Goal: Information Seeking & Learning: Learn about a topic

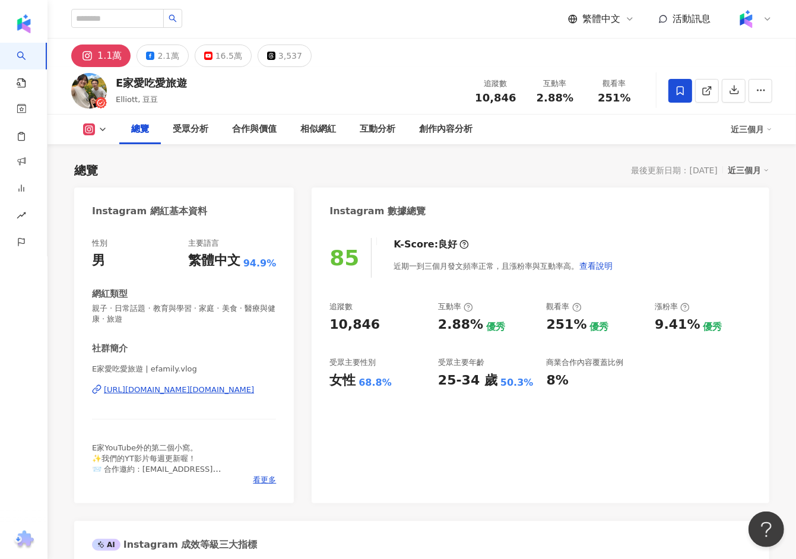
click at [180, 387] on div "https://www.instagram.com/efamily.vlog/" at bounding box center [179, 390] width 150 height 11
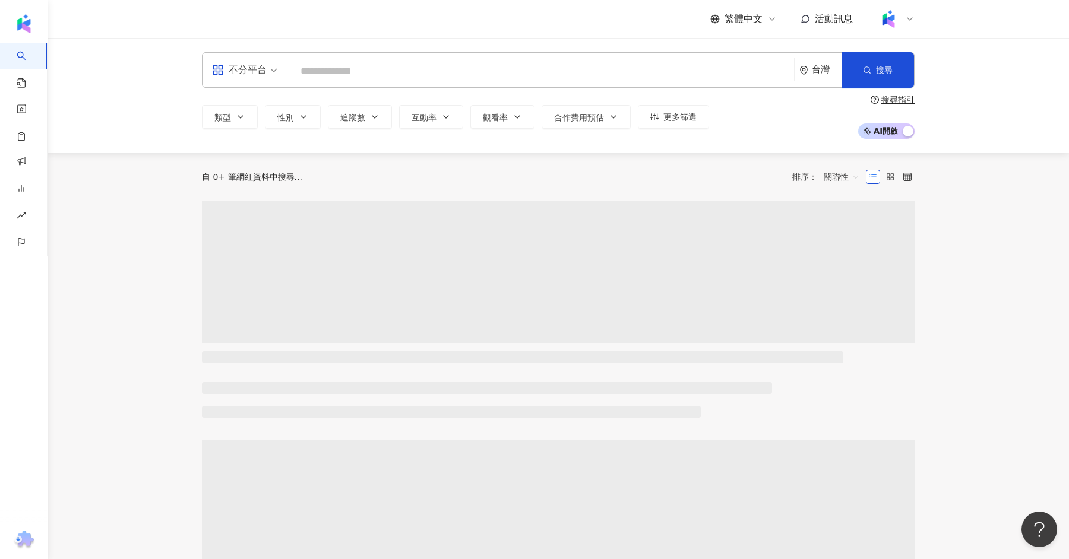
click at [325, 74] on input "search" at bounding box center [541, 71] width 495 height 23
type input "*"
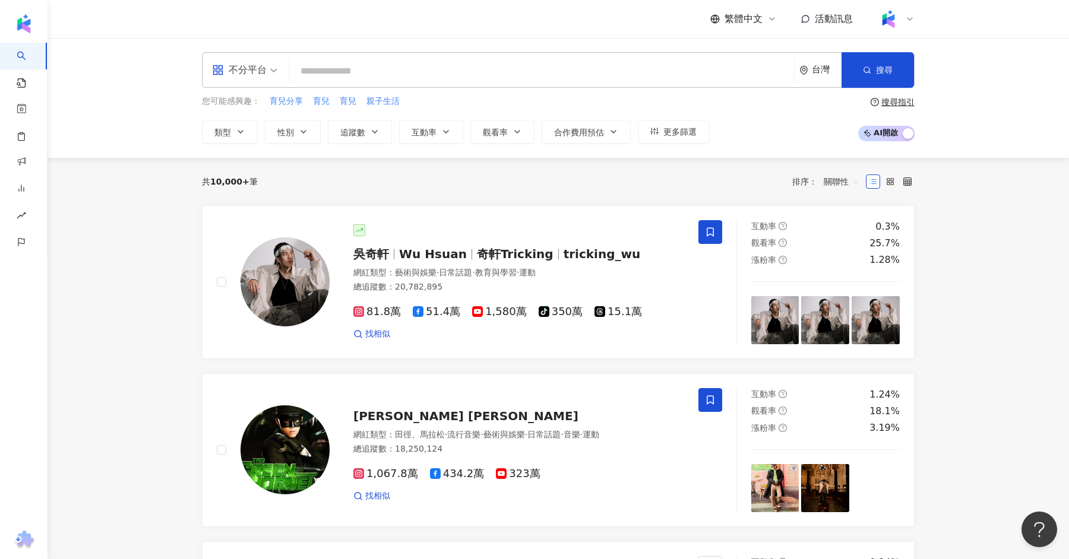
type input "*"
type input "*********"
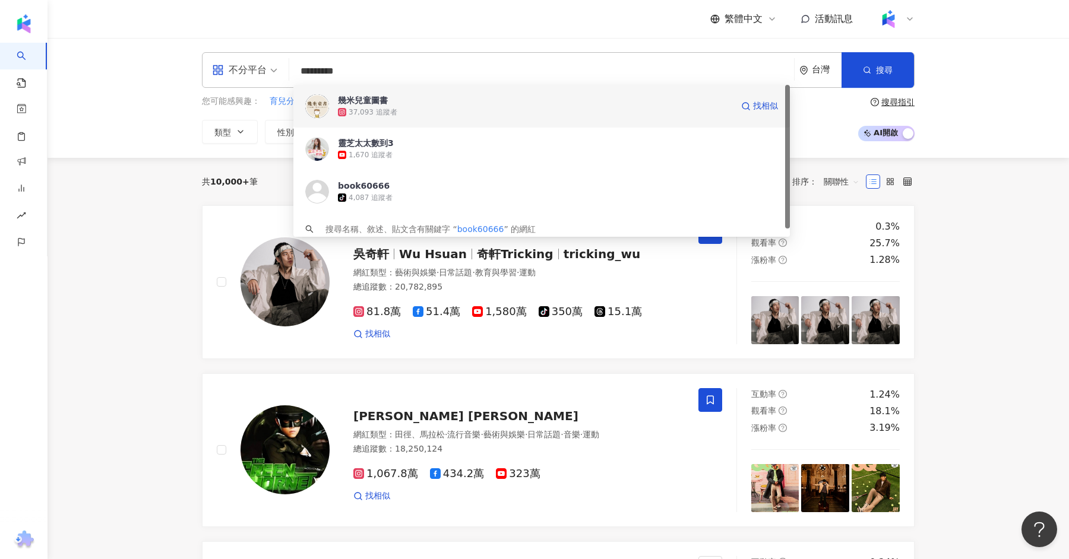
click at [388, 111] on div "37,093 追蹤者" at bounding box center [373, 112] width 49 height 10
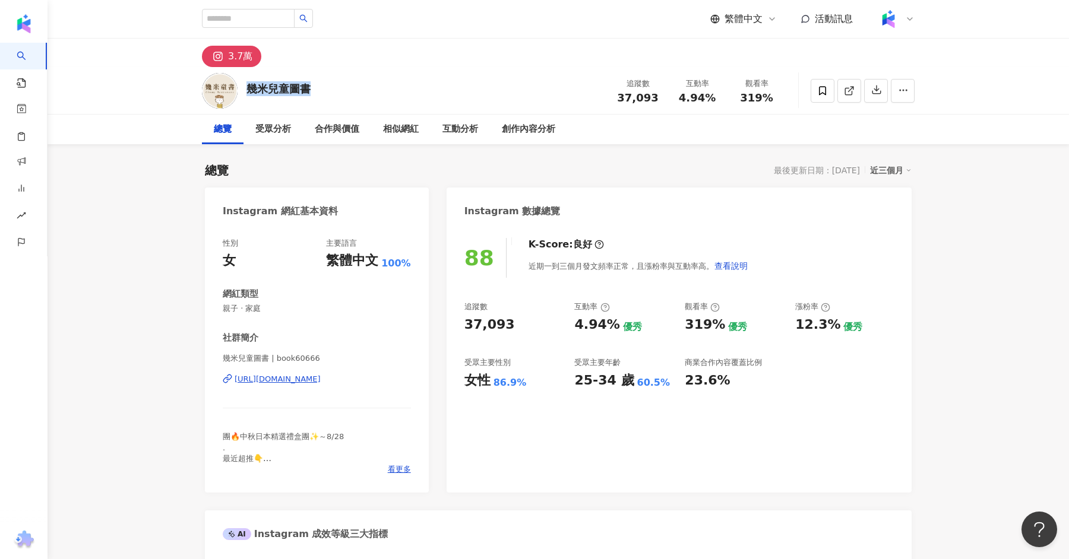
drag, startPoint x: 318, startPoint y: 91, endPoint x: 246, endPoint y: 94, distance: 71.9
click at [246, 94] on div "幾米兒童圖書 追蹤數 37,093 互動率 4.94% 觀看率 319%" at bounding box center [558, 90] width 760 height 47
copy div "幾米兒童圖書"
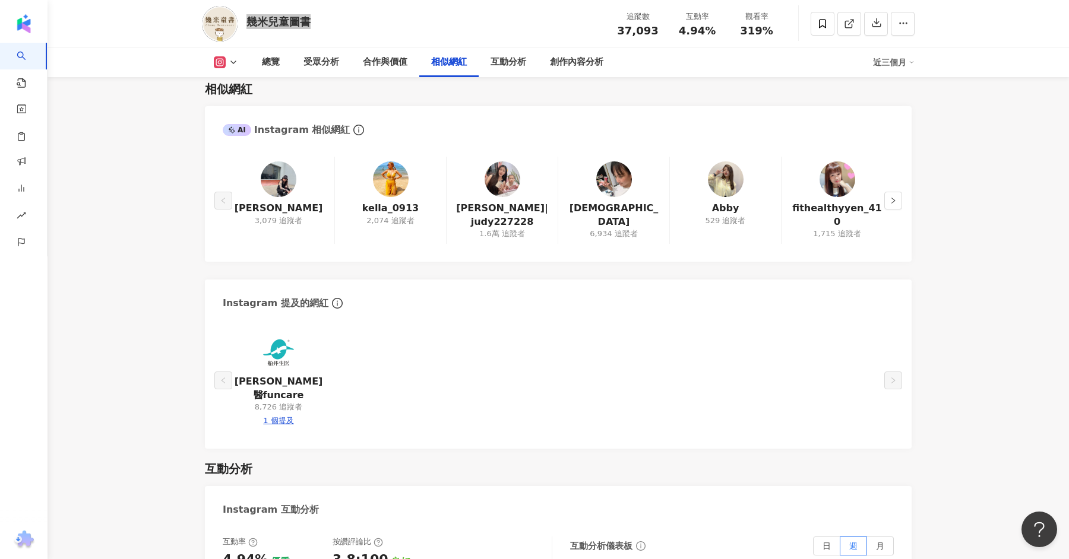
scroll to position [1802, 0]
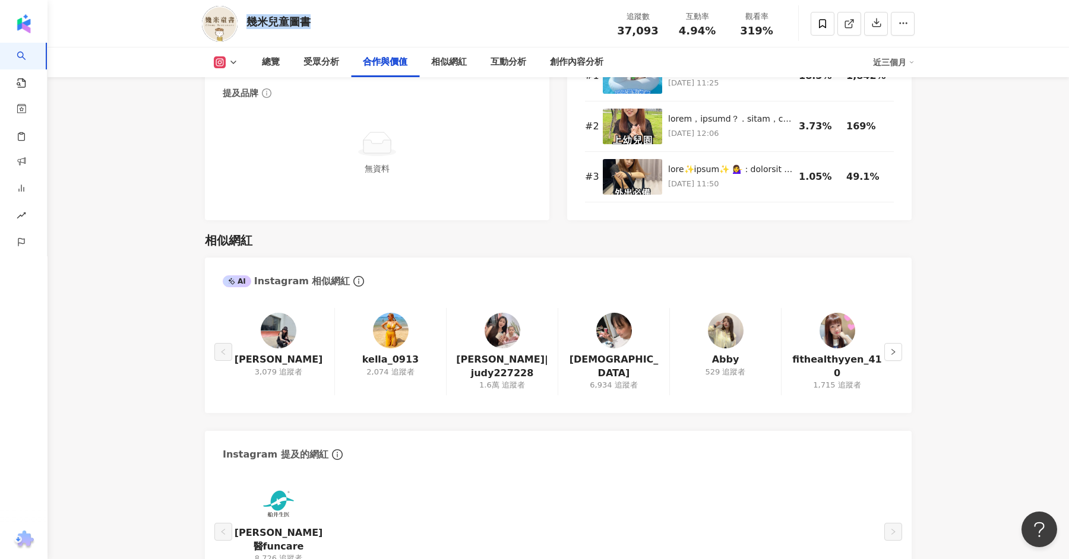
click at [507, 321] on img at bounding box center [503, 331] width 36 height 36
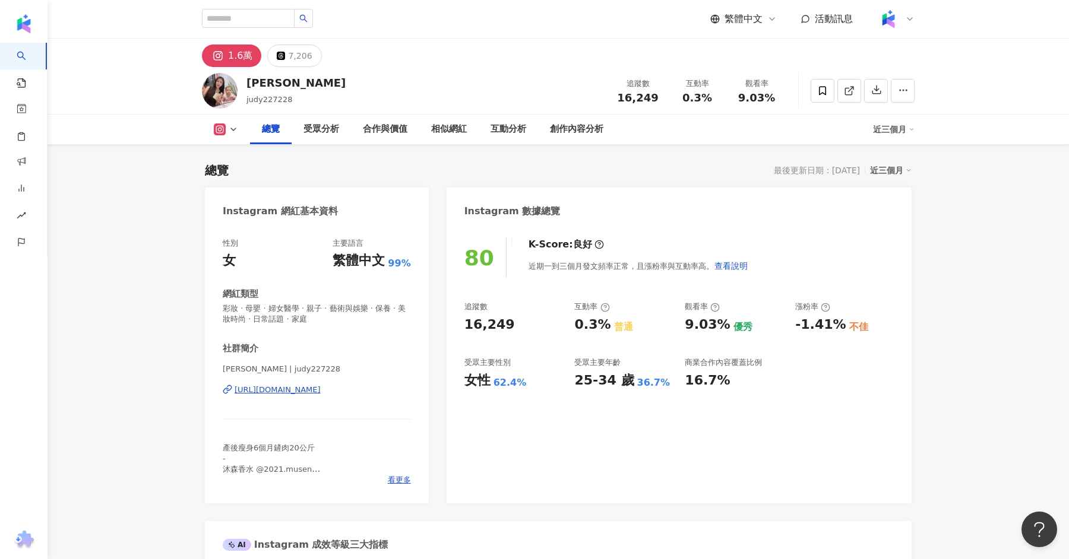
click at [319, 382] on div "詠晴 | judy227228 https://www.instagram.com/judy227228/" at bounding box center [317, 398] width 188 height 69
click at [320, 391] on div "https://www.instagram.com/judy227228/" at bounding box center [278, 390] width 86 height 11
click at [246, 15] on input "search" at bounding box center [248, 18] width 93 height 19
click at [242, 18] on input "search" at bounding box center [248, 18] width 93 height 19
type input "*"
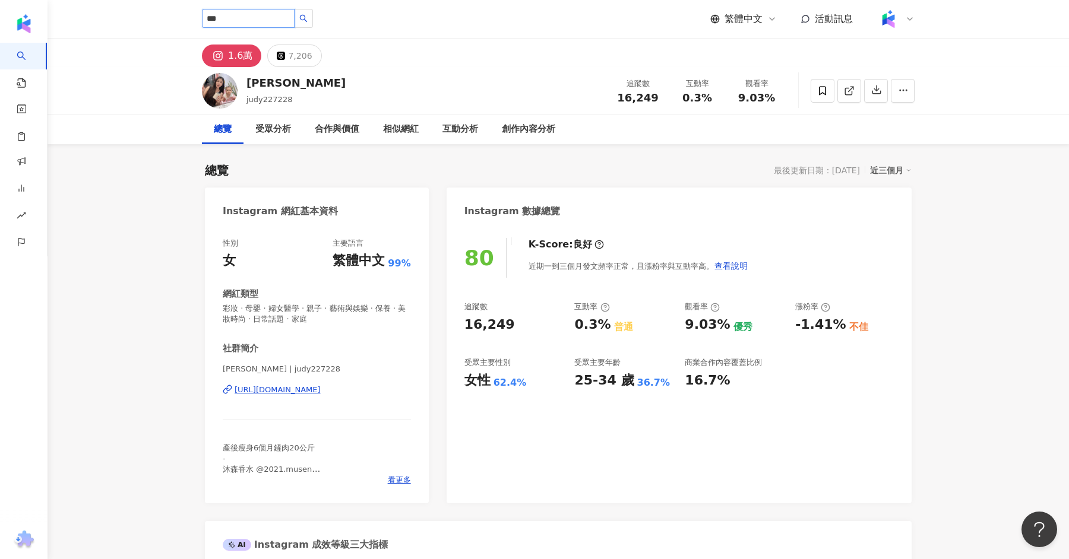
type input "***"
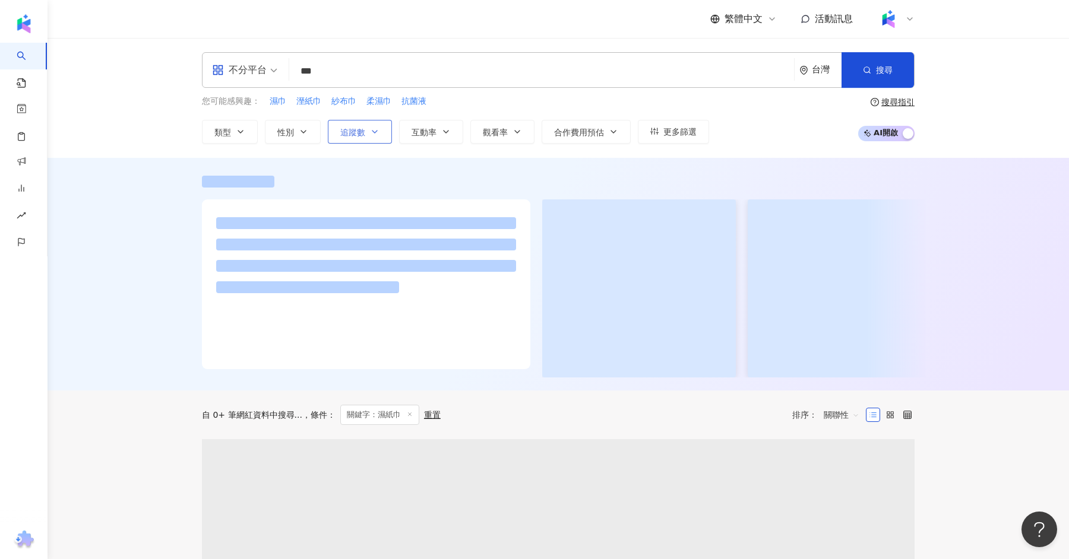
click at [359, 137] on button "追蹤數" at bounding box center [360, 132] width 64 height 24
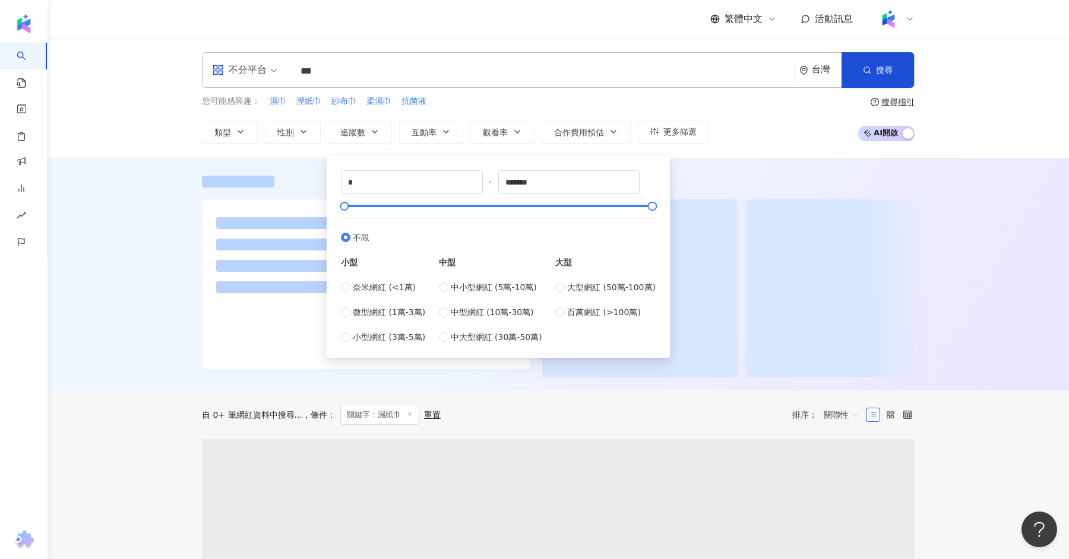
click at [270, 74] on span "不分平台" at bounding box center [244, 70] width 65 height 19
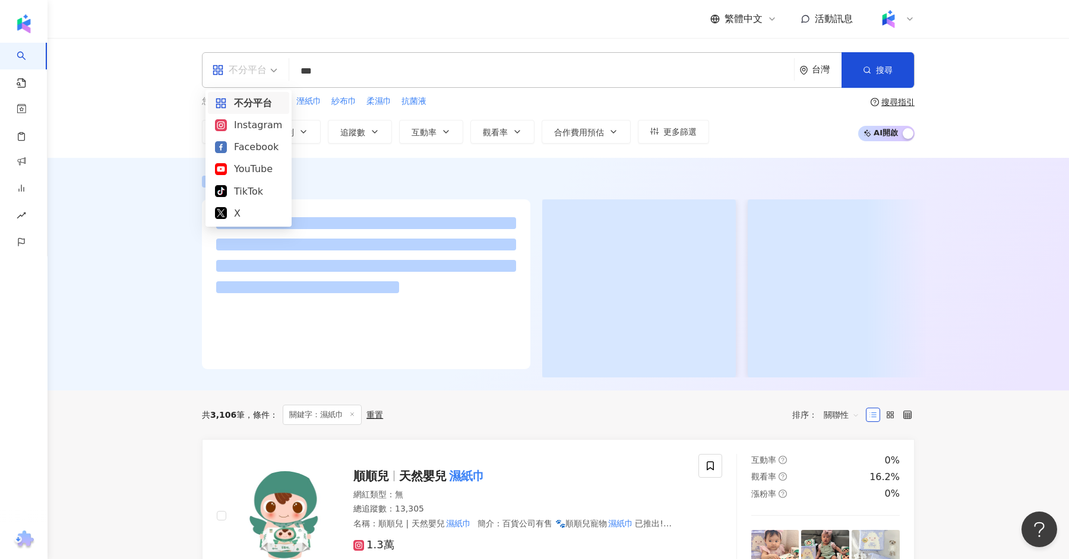
click at [259, 118] on div "Instagram" at bounding box center [248, 125] width 67 height 15
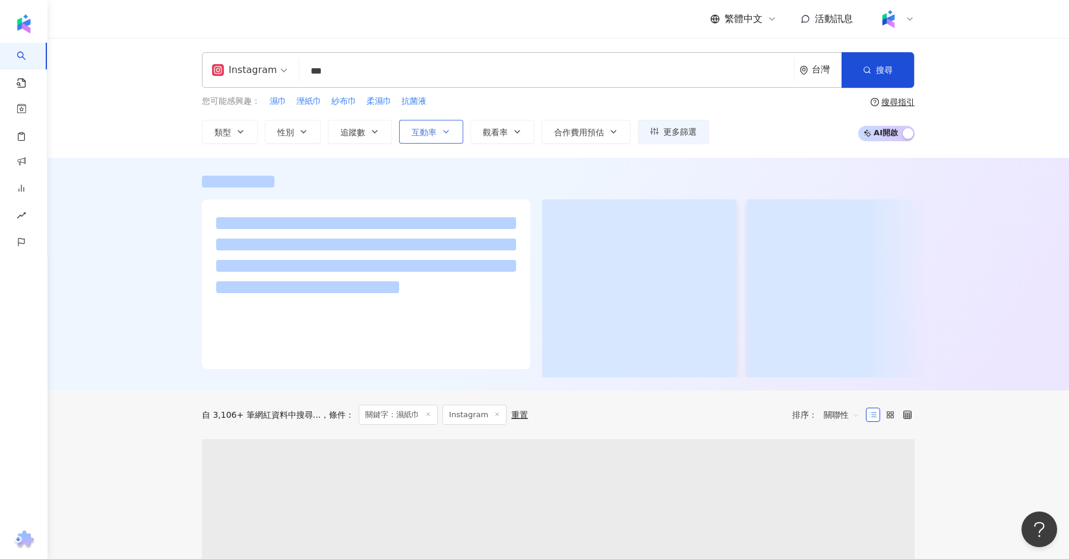
click at [411, 131] on span "互動率" at bounding box center [423, 133] width 25 height 10
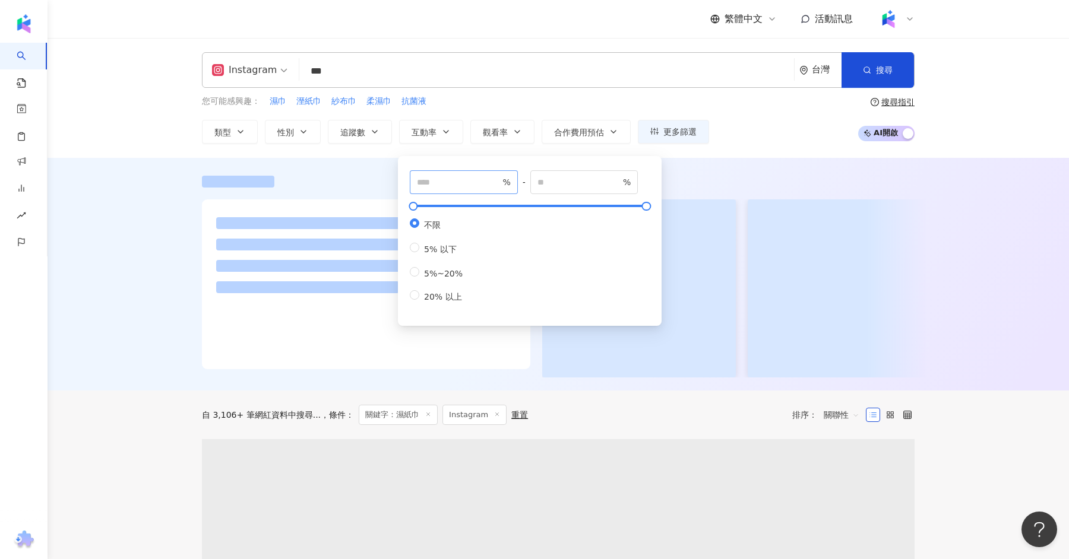
click at [467, 174] on span "%" at bounding box center [464, 182] width 108 height 24
click at [365, 139] on button "追蹤數" at bounding box center [360, 132] width 64 height 24
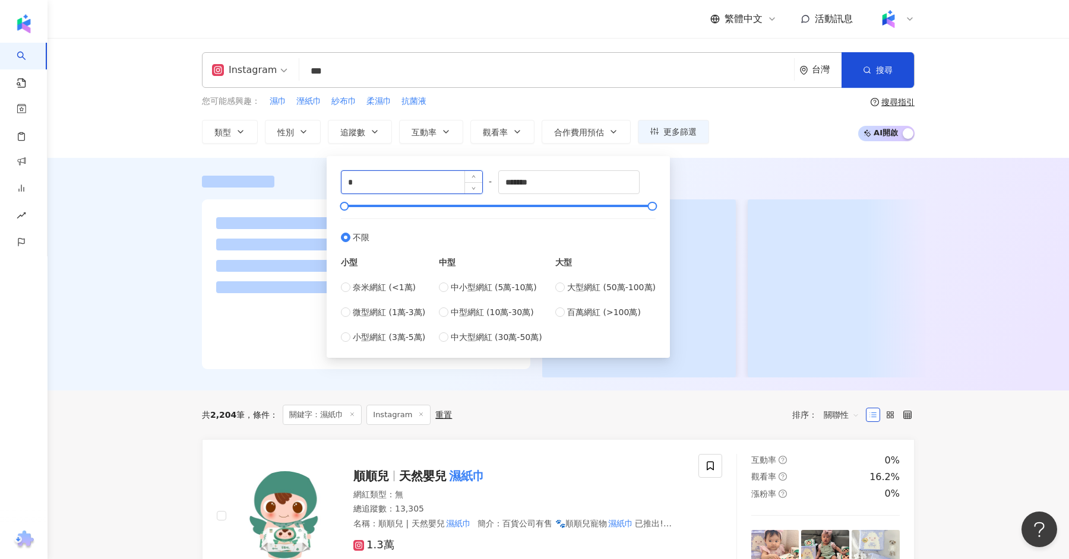
click at [384, 182] on input "*" at bounding box center [411, 182] width 141 height 23
type input "*****"
click at [172, 195] on div at bounding box center [558, 274] width 1021 height 233
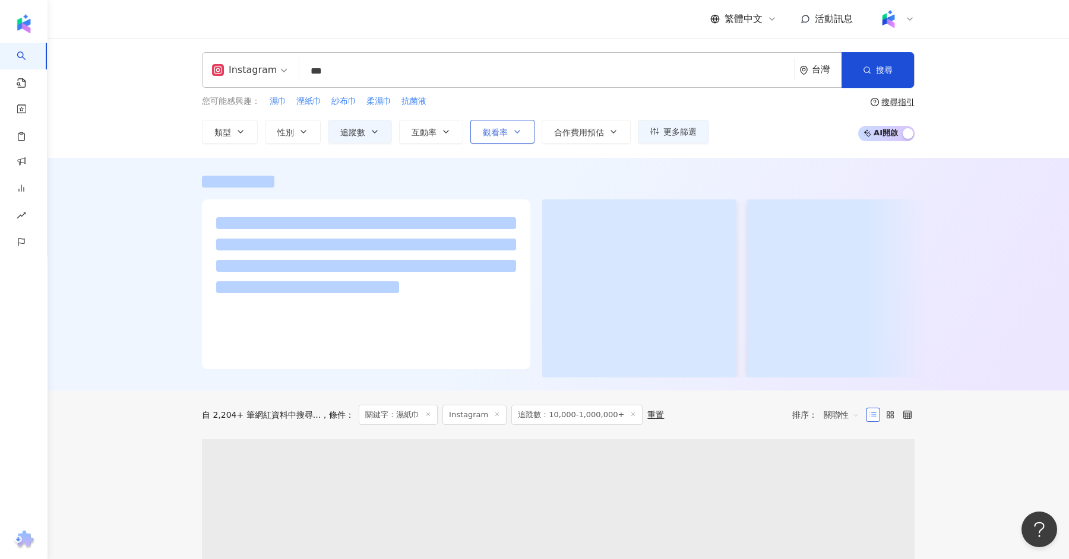
click at [509, 136] on button "觀看率" at bounding box center [502, 132] width 64 height 24
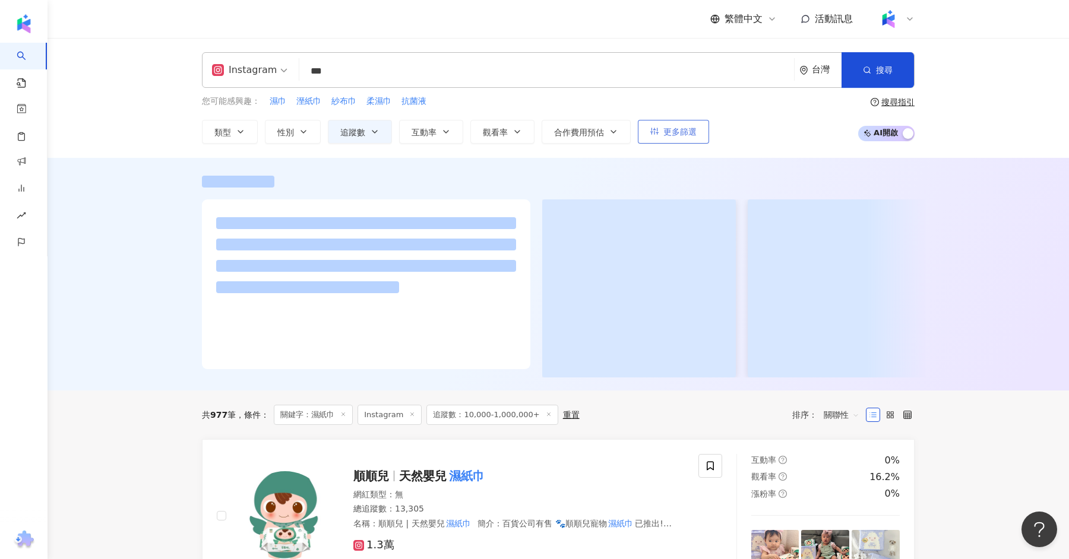
click at [669, 132] on span "更多篩選" at bounding box center [679, 132] width 33 height 10
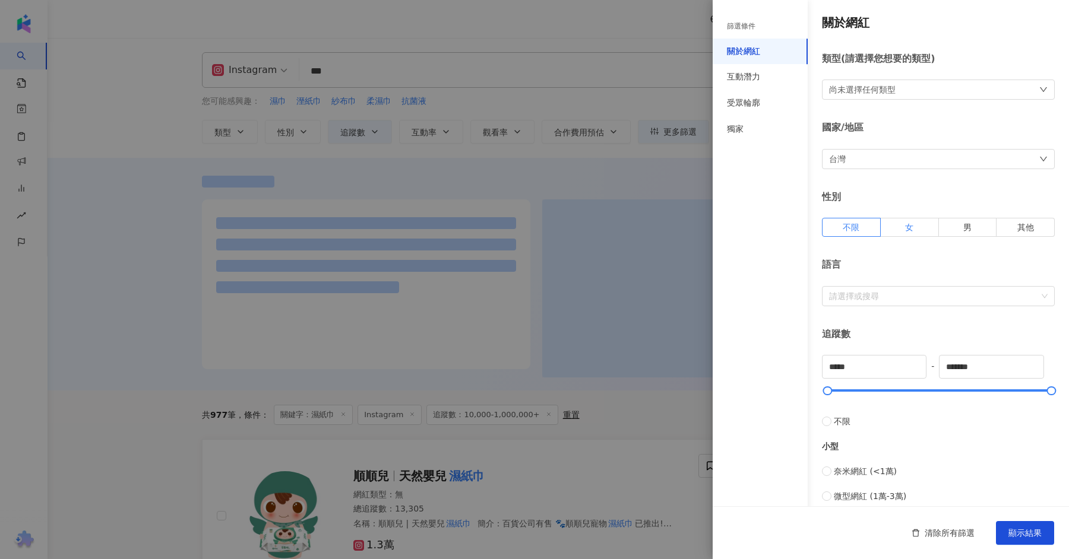
click at [910, 229] on span "女" at bounding box center [909, 228] width 8 height 10
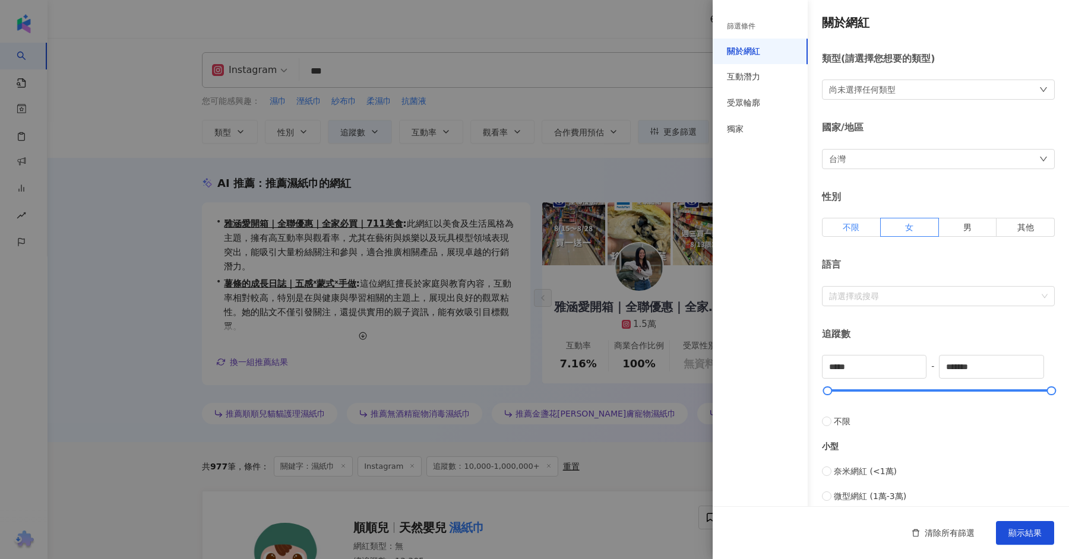
click at [864, 220] on label "不限" at bounding box center [851, 227] width 59 height 19
click at [752, 88] on div "互動潛力" at bounding box center [760, 77] width 95 height 26
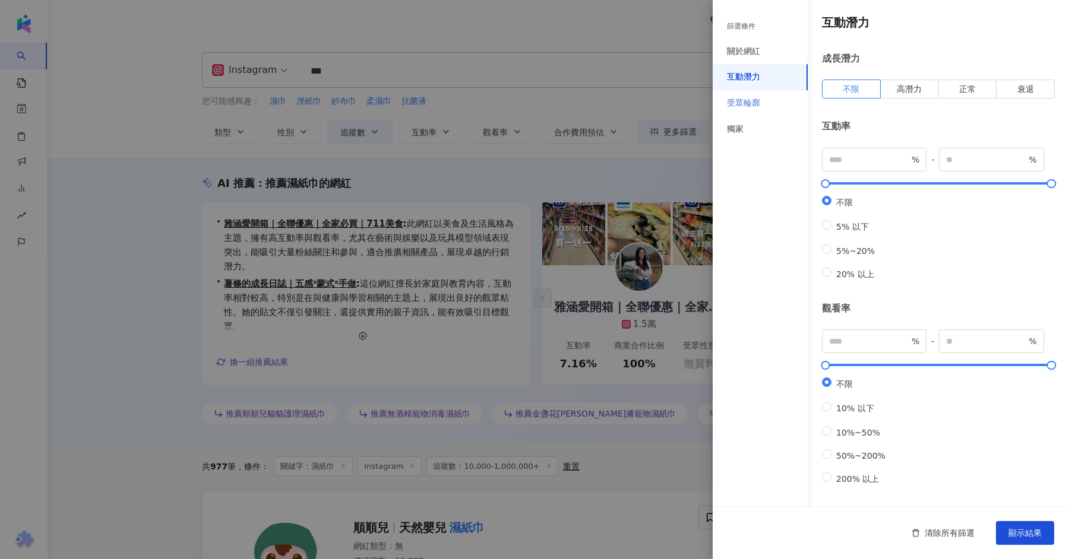
click at [779, 98] on div "受眾輪廓" at bounding box center [760, 103] width 95 height 26
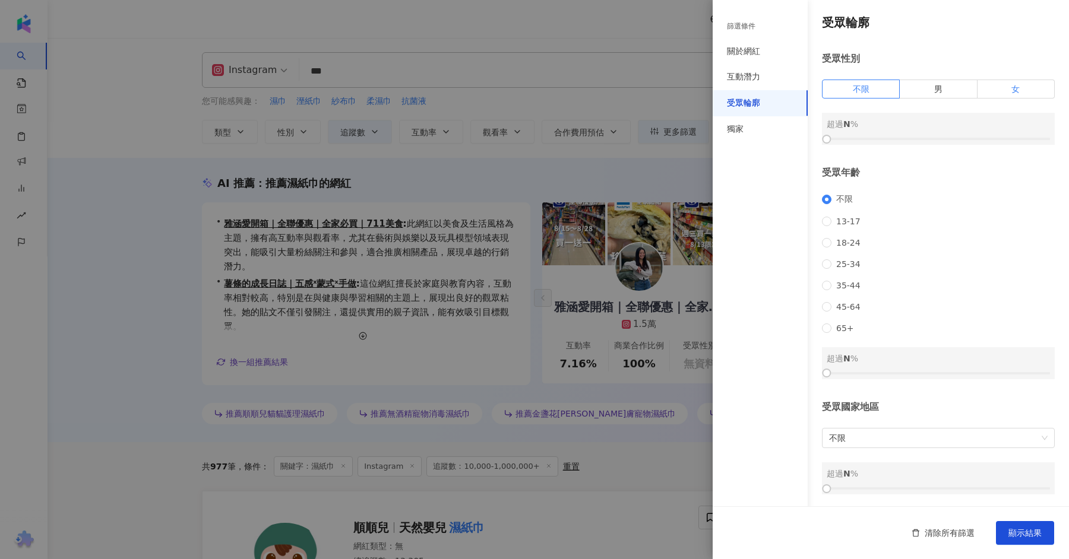
click at [1029, 86] on label "女" at bounding box center [1015, 89] width 77 height 19
click at [938, 140] on div at bounding box center [938, 138] width 223 height 7
click at [960, 137] on div at bounding box center [938, 138] width 223 height 7
click at [831, 268] on span "25-34" at bounding box center [848, 264] width 34 height 10
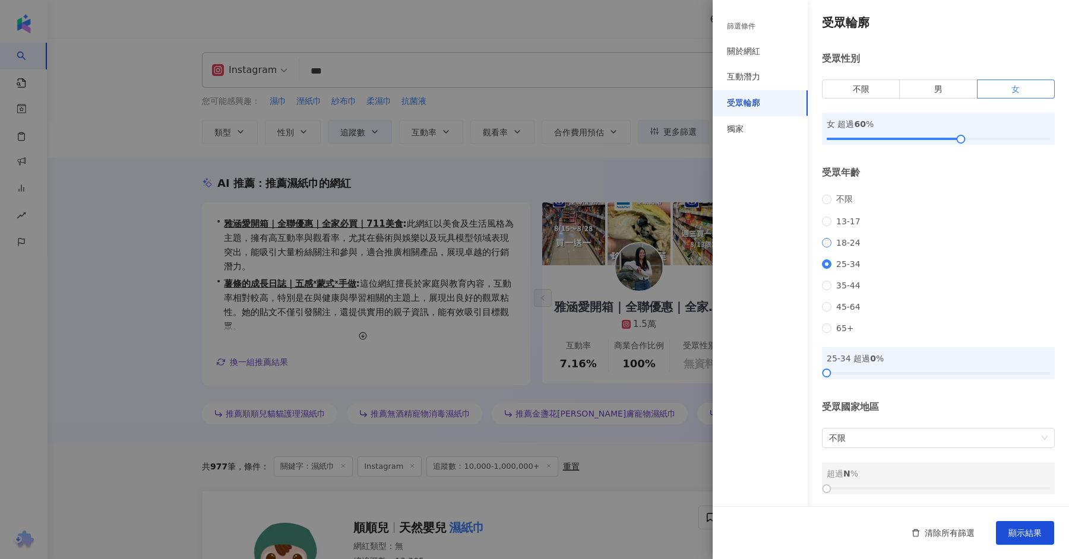
click at [851, 248] on span "18-24" at bounding box center [848, 243] width 34 height 10
click at [853, 269] on span "25-34" at bounding box center [848, 264] width 34 height 10
click at [1023, 534] on span "顯示結果" at bounding box center [1024, 533] width 33 height 10
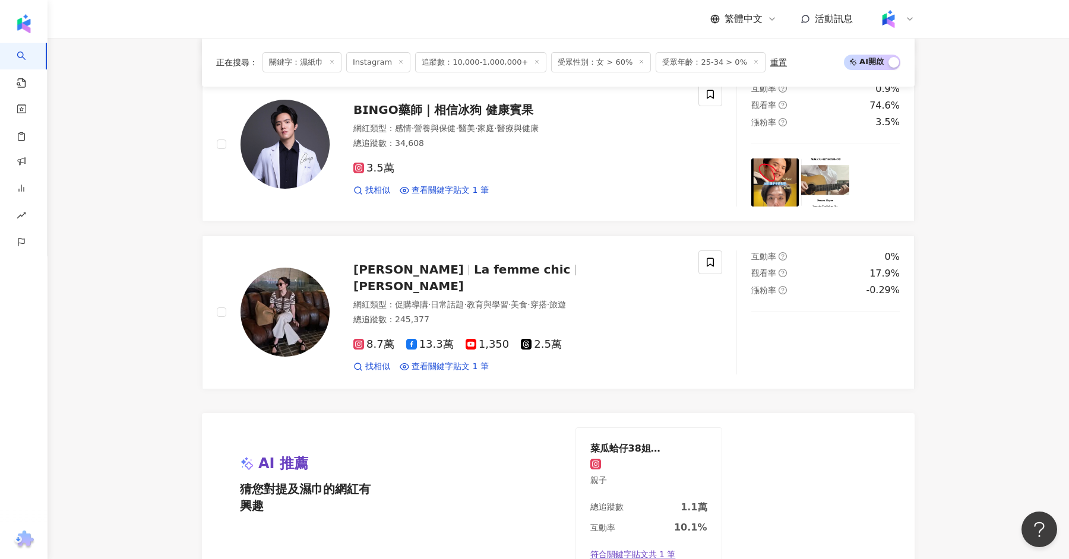
scroll to position [2309, 0]
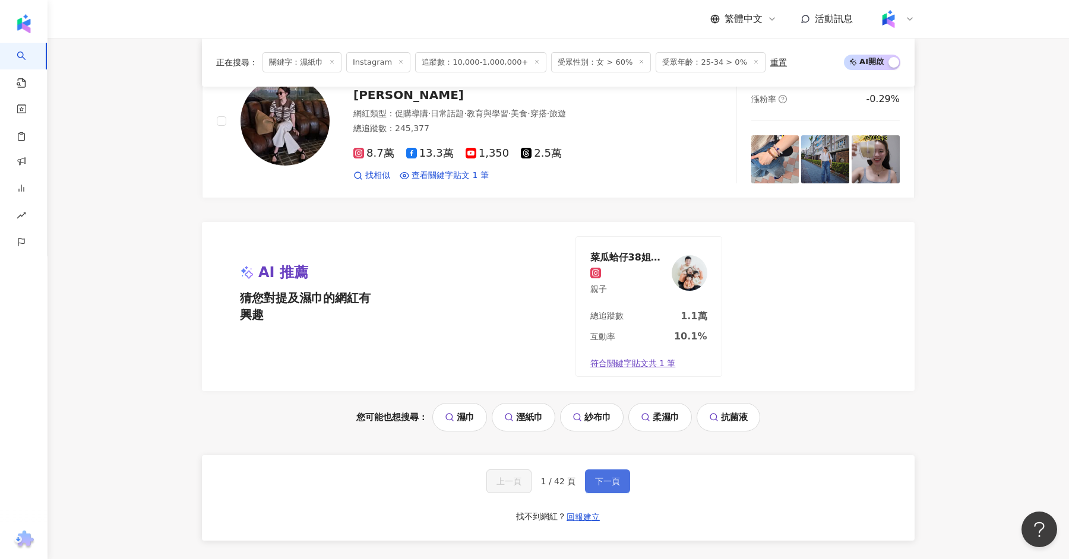
click at [604, 477] on span "下一頁" at bounding box center [607, 482] width 25 height 10
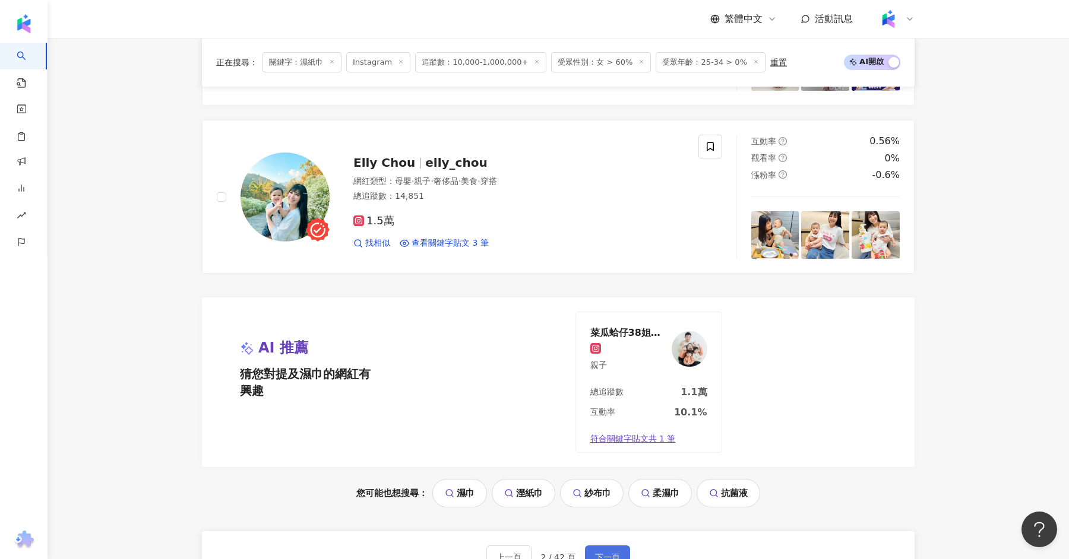
scroll to position [2092, 0]
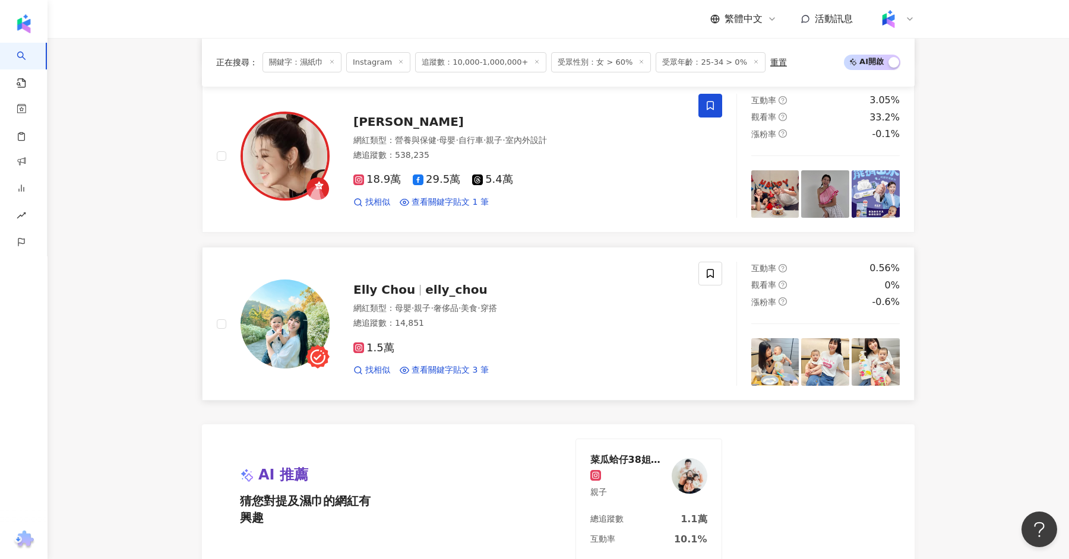
click at [467, 283] on span "elly_chou" at bounding box center [456, 290] width 62 height 14
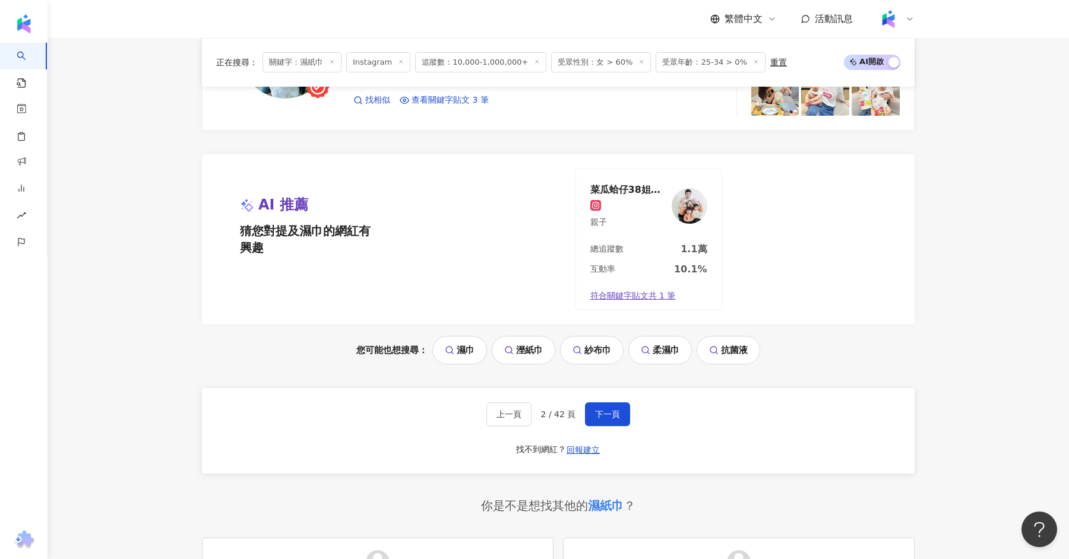
scroll to position [2576, 0]
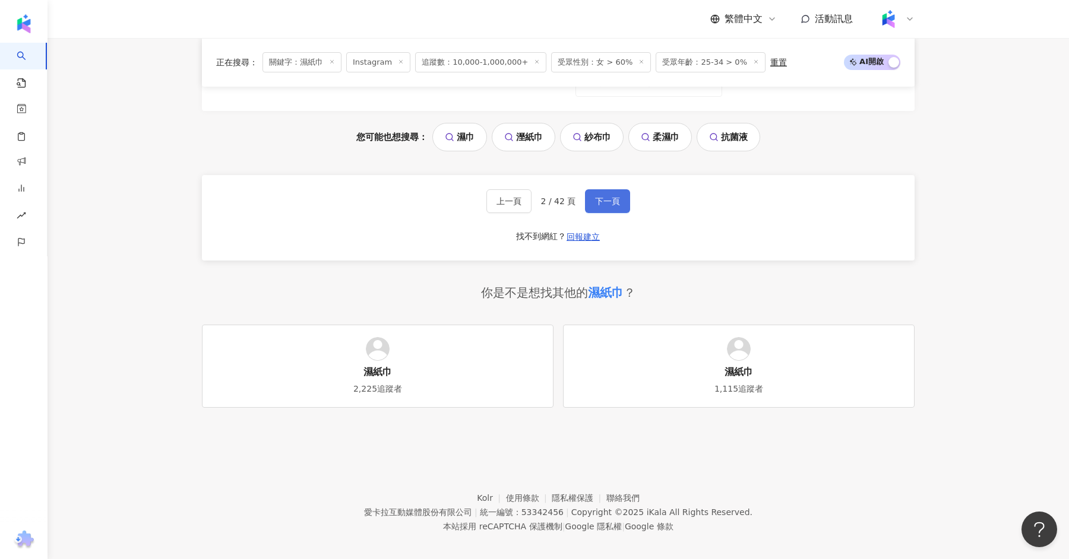
click at [609, 197] on span "下一頁" at bounding box center [607, 202] width 25 height 10
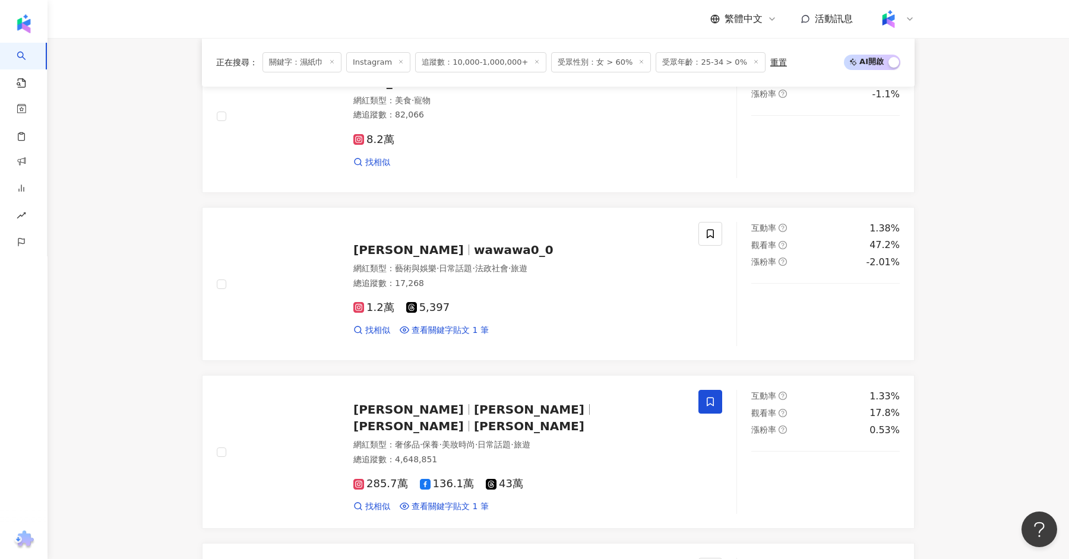
scroll to position [660, 0]
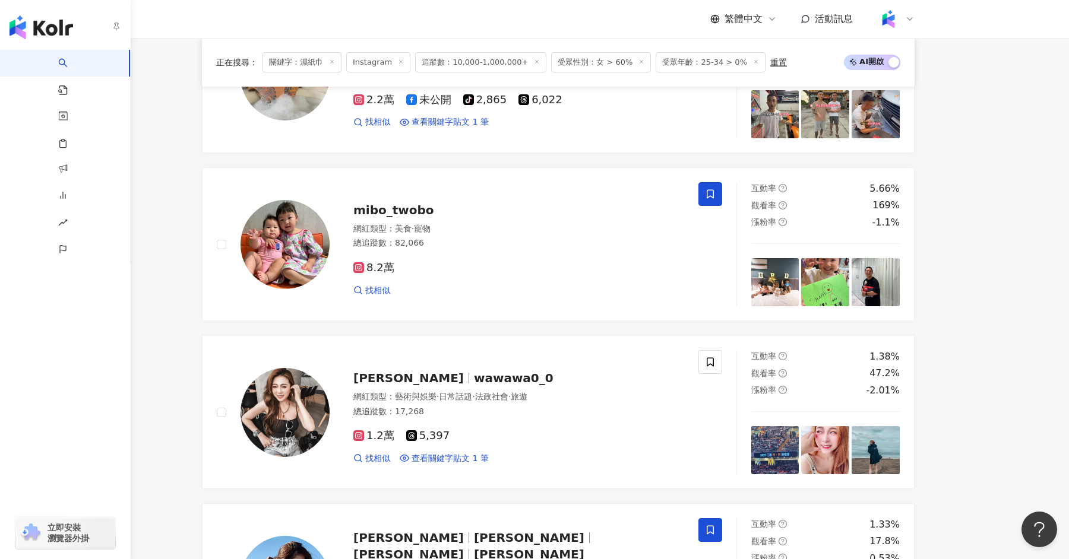
click at [26, 24] on img "button" at bounding box center [42, 27] width 64 height 24
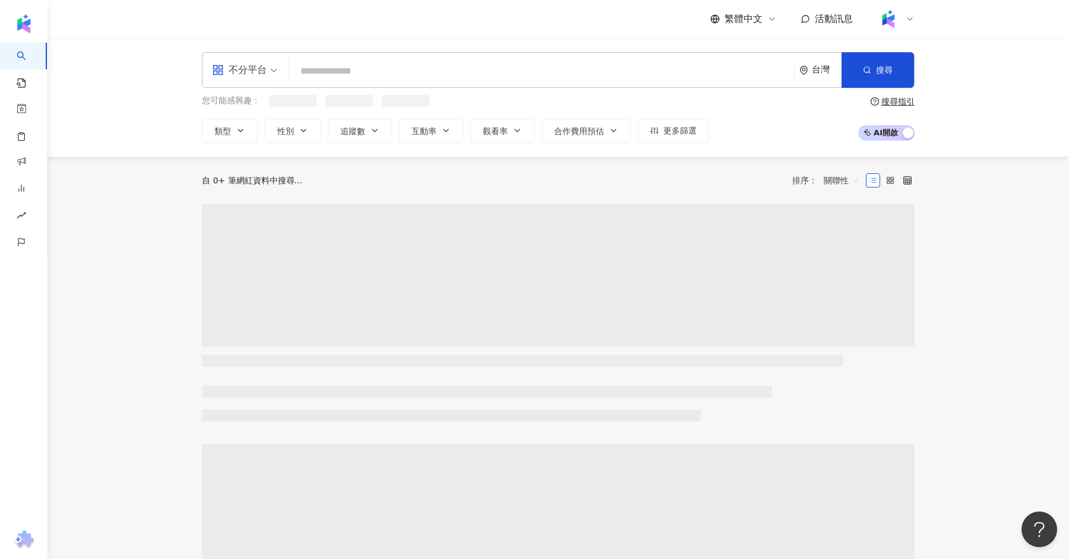
click at [317, 74] on input "search" at bounding box center [541, 71] width 495 height 23
paste input "**********"
type input "**********"
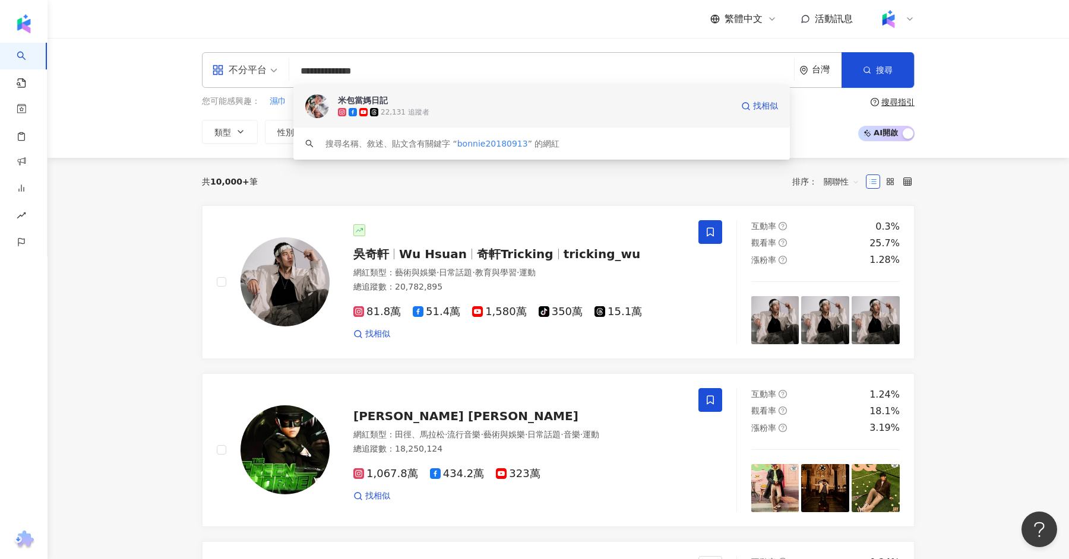
click at [376, 113] on icon at bounding box center [374, 112] width 8 height 8
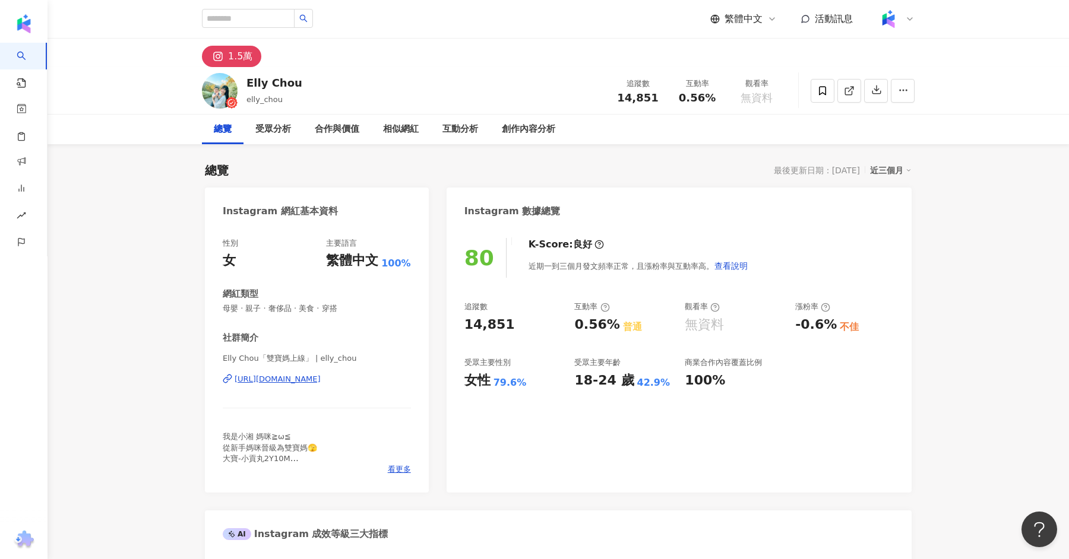
click at [321, 376] on div "https://www.instagram.com/elly_chou/" at bounding box center [278, 379] width 86 height 11
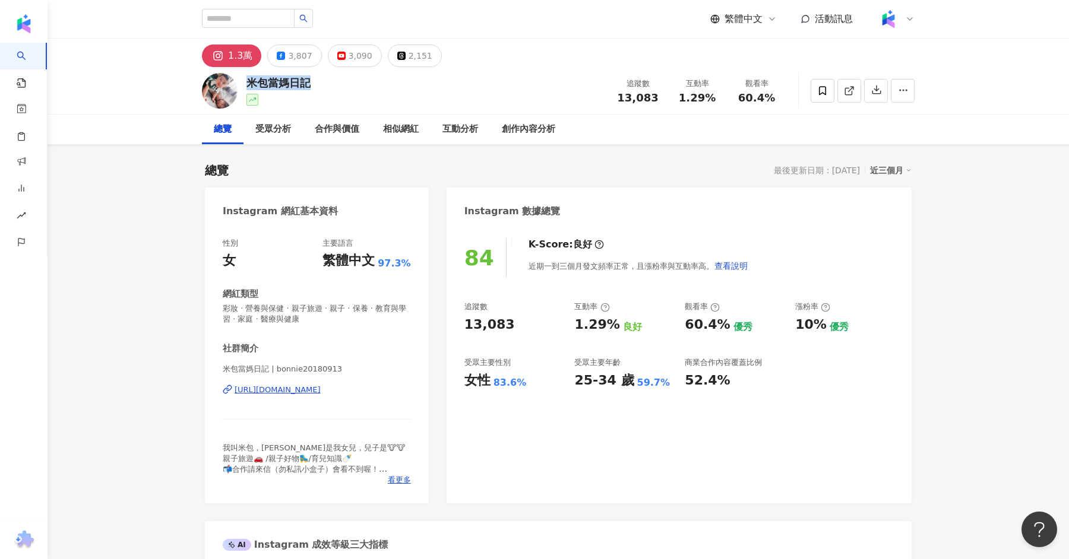
drag, startPoint x: 321, startPoint y: 88, endPoint x: 250, endPoint y: 86, distance: 71.3
click at [249, 86] on div "米包當媽日記 追蹤數 13,083 互動率 1.29% 觀看率 60.4%" at bounding box center [558, 90] width 760 height 47
copy div "米包當媽日記"
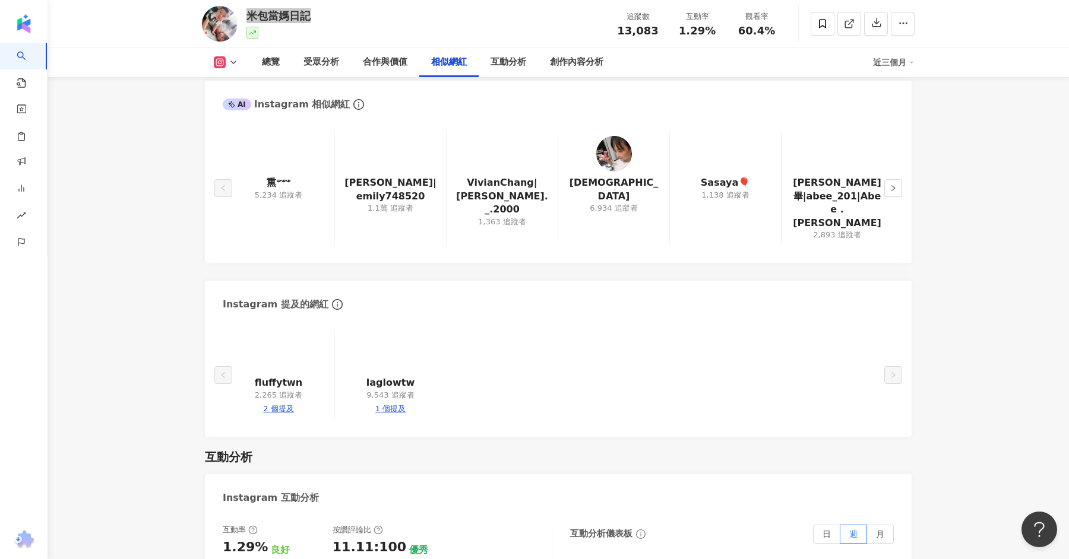
scroll to position [1974, 0]
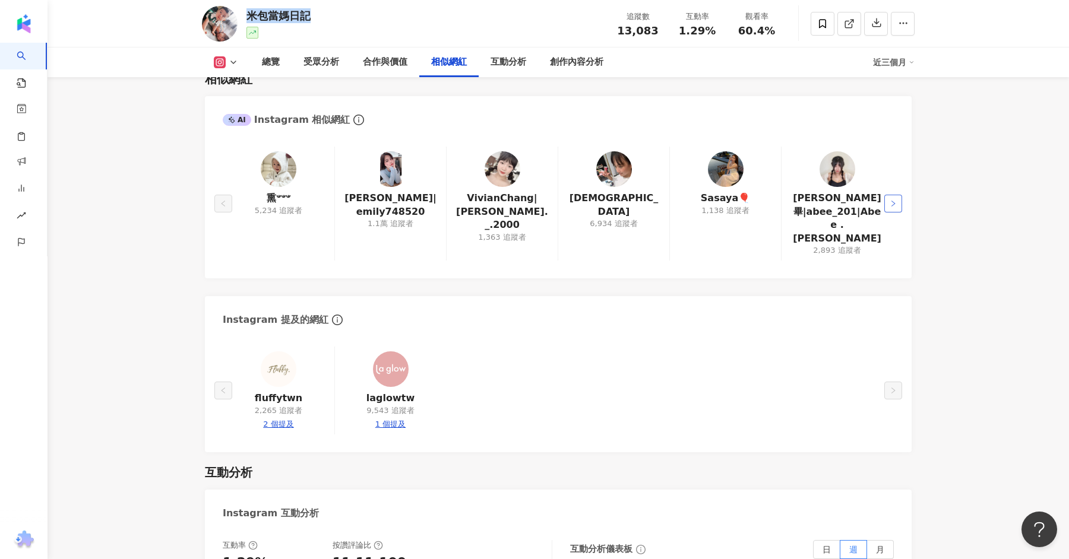
click at [892, 200] on icon "right" at bounding box center [892, 203] width 7 height 7
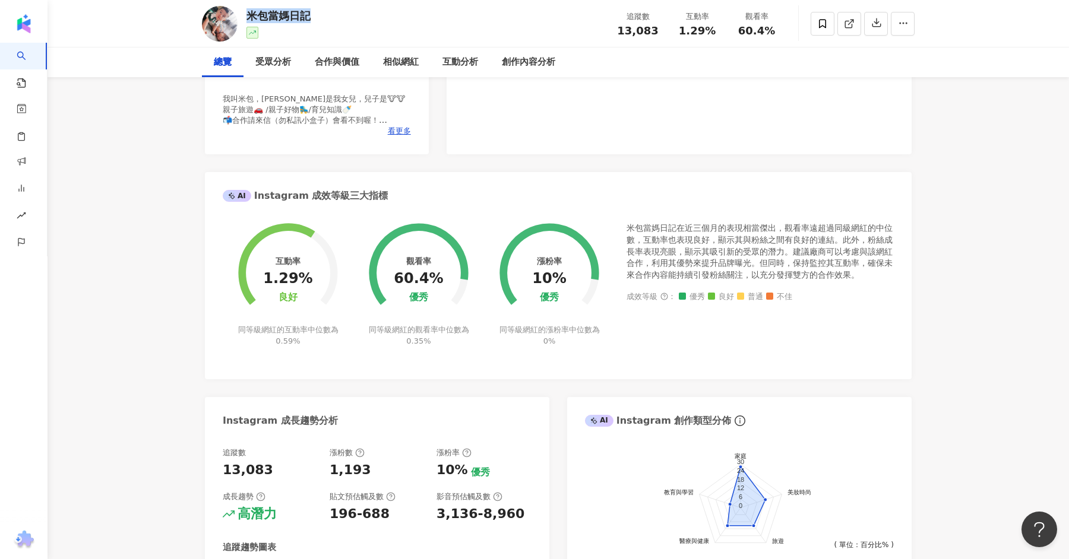
scroll to position [0, 0]
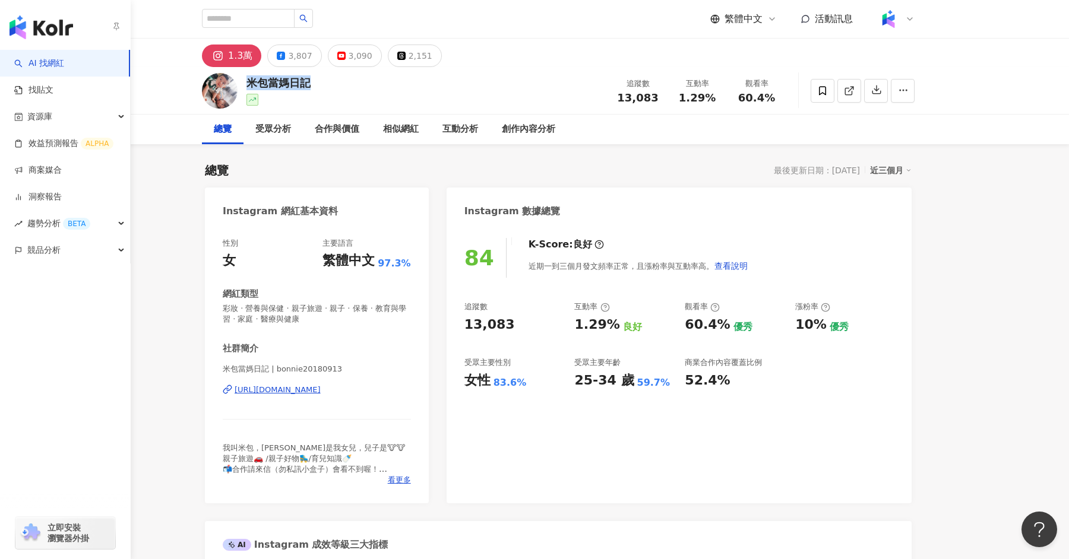
click at [62, 66] on link "AI 找網紅" at bounding box center [39, 64] width 50 height 12
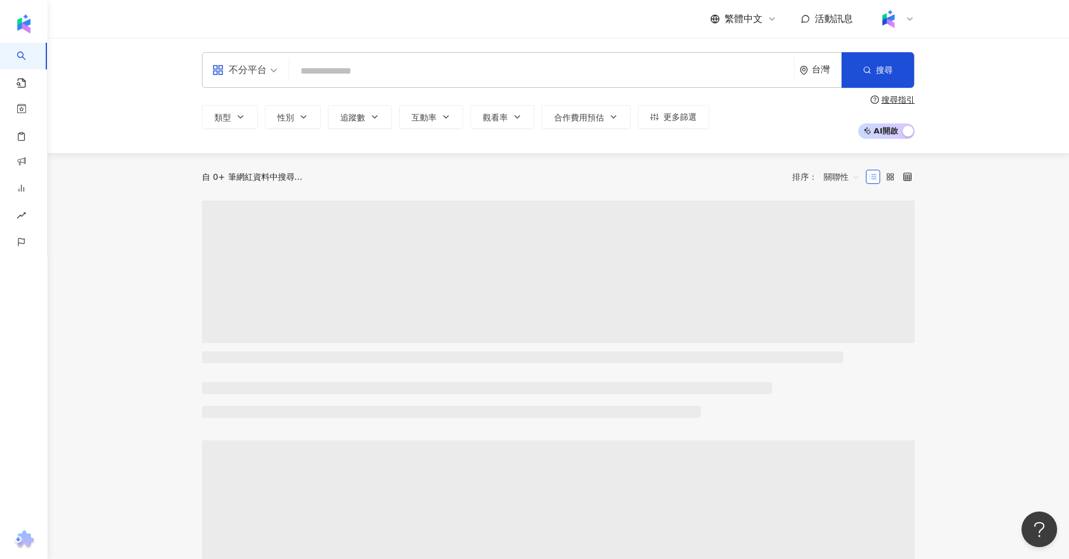
click at [340, 71] on input "search" at bounding box center [541, 71] width 495 height 23
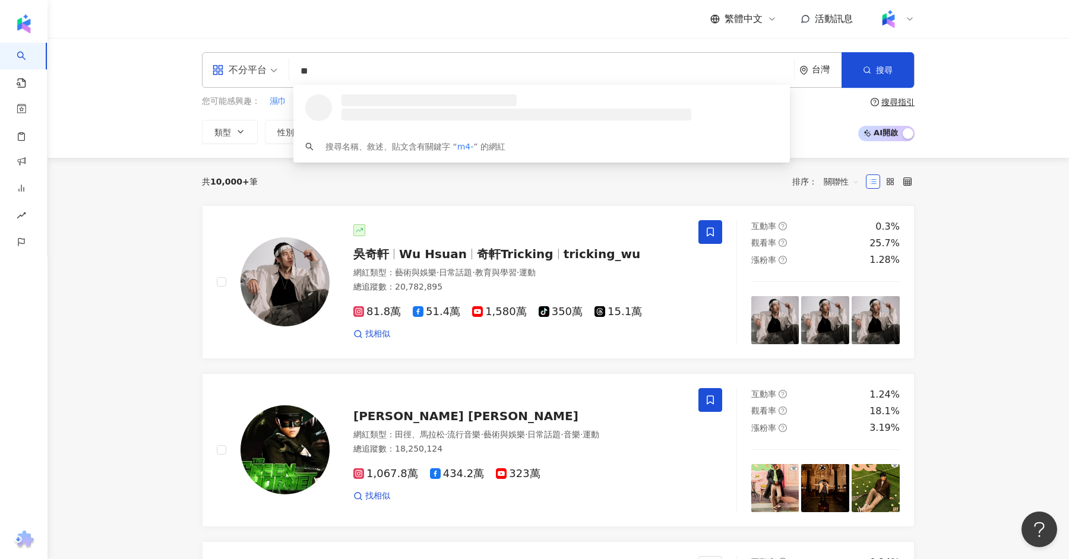
type input "*"
type input "**"
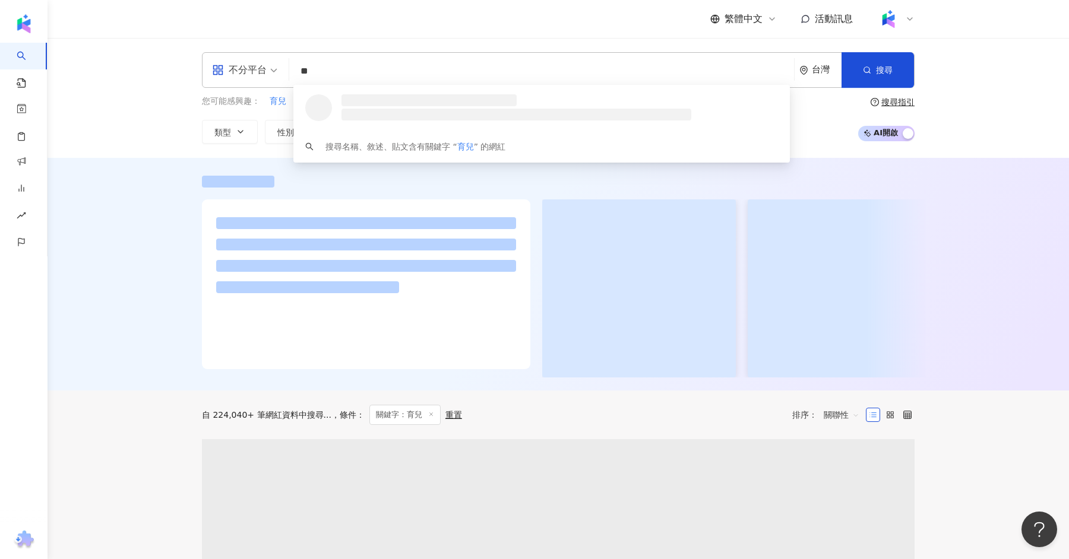
click at [242, 83] on span at bounding box center [244, 70] width 65 height 34
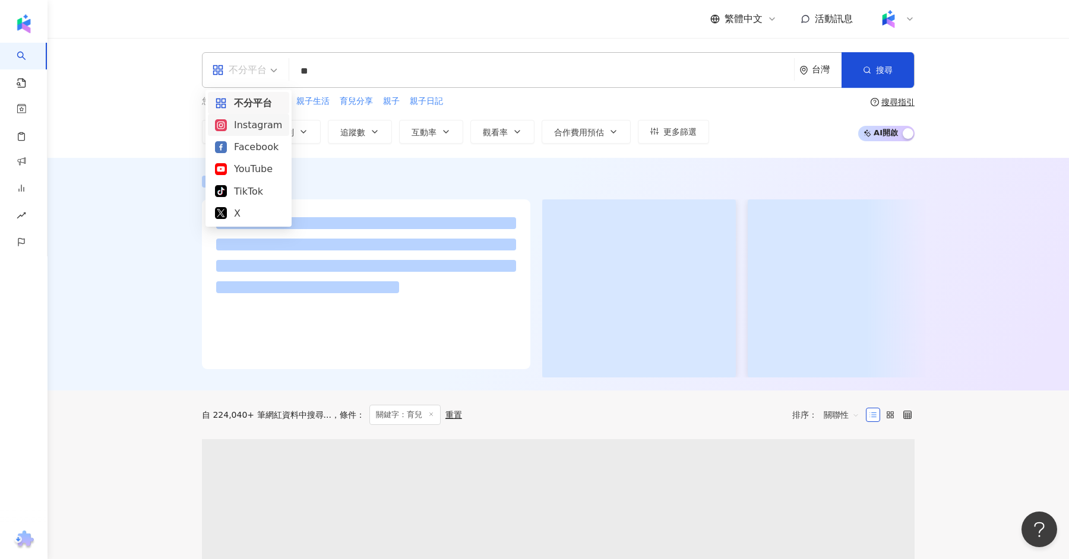
click at [259, 131] on div "Instagram" at bounding box center [248, 125] width 67 height 15
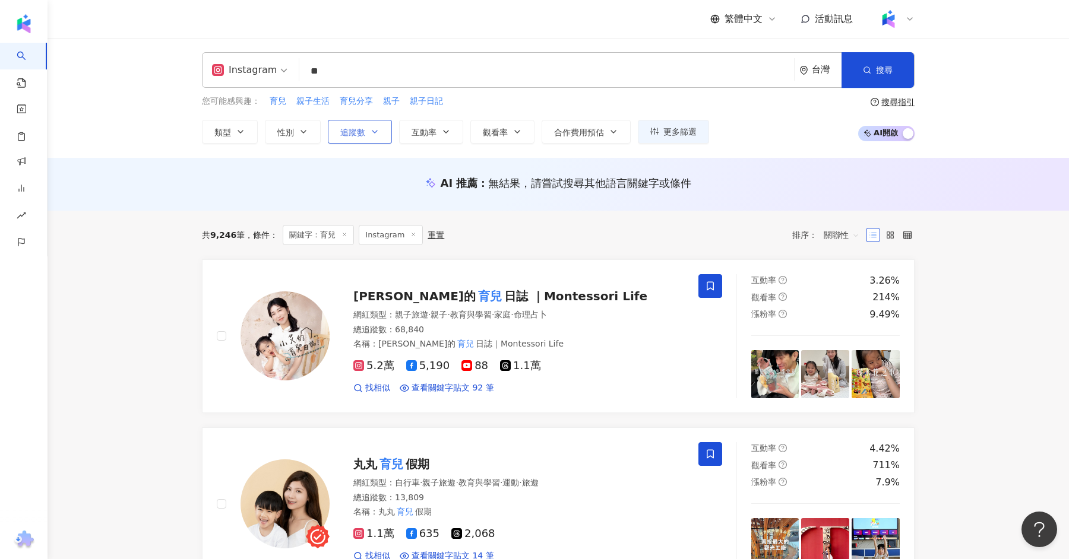
click at [371, 139] on button "追蹤數" at bounding box center [360, 132] width 64 height 24
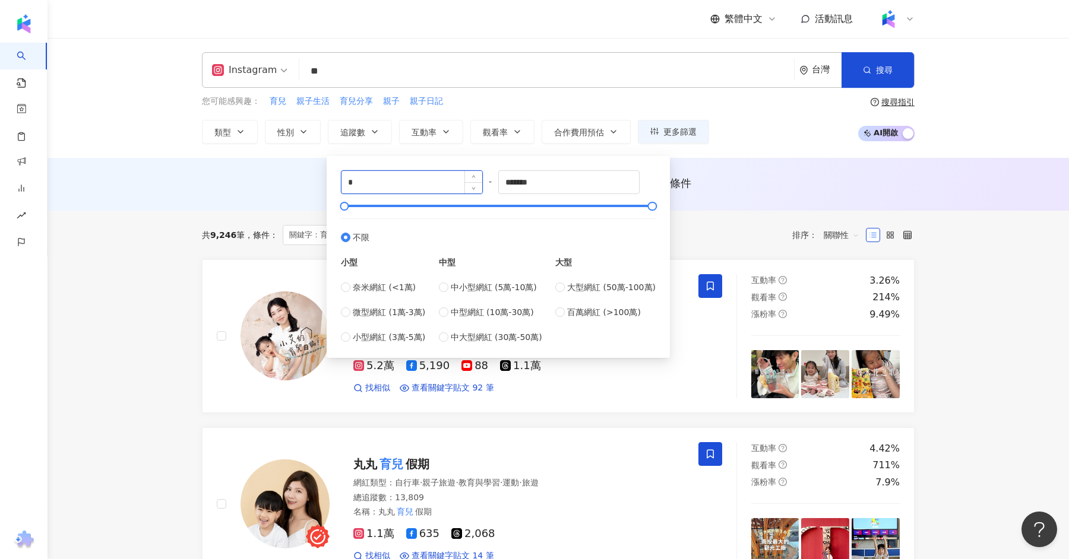
click at [385, 179] on input "*" at bounding box center [411, 182] width 141 height 23
type input "*****"
click at [42, 224] on span "趨勢分析 BETA" at bounding box center [62, 216] width 63 height 27
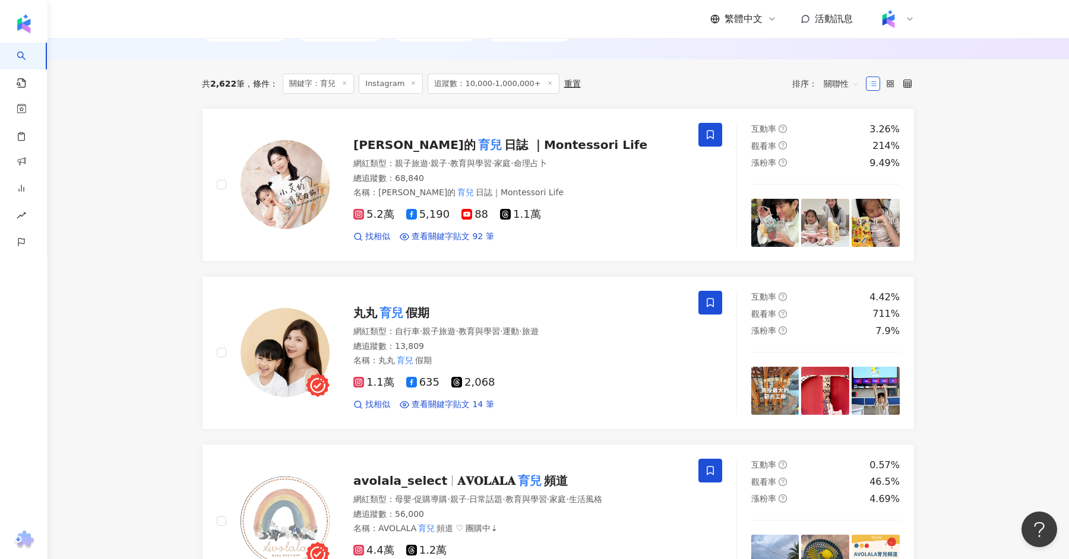
scroll to position [387, 0]
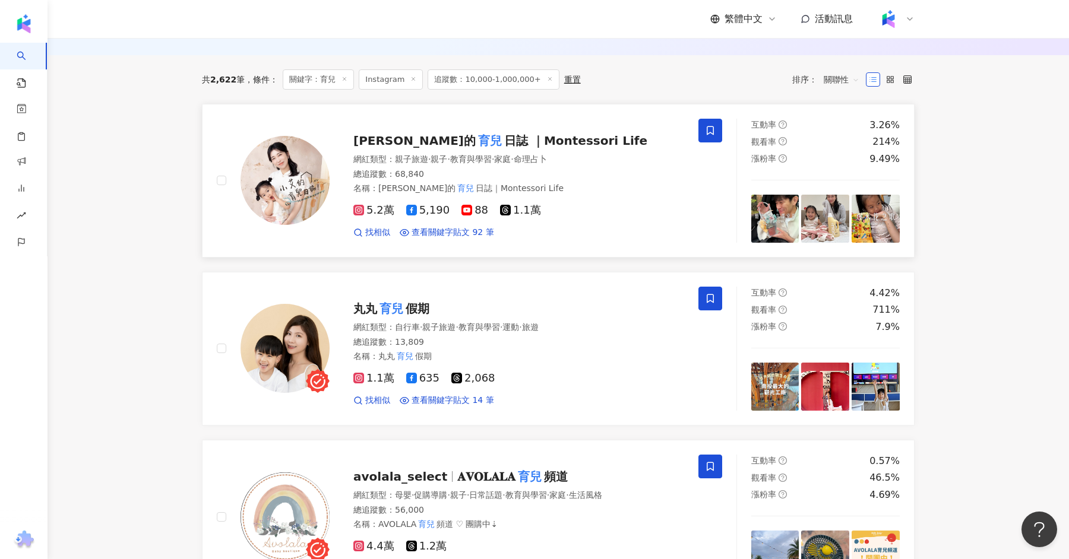
click at [476, 134] on mark "育兒" at bounding box center [490, 140] width 29 height 19
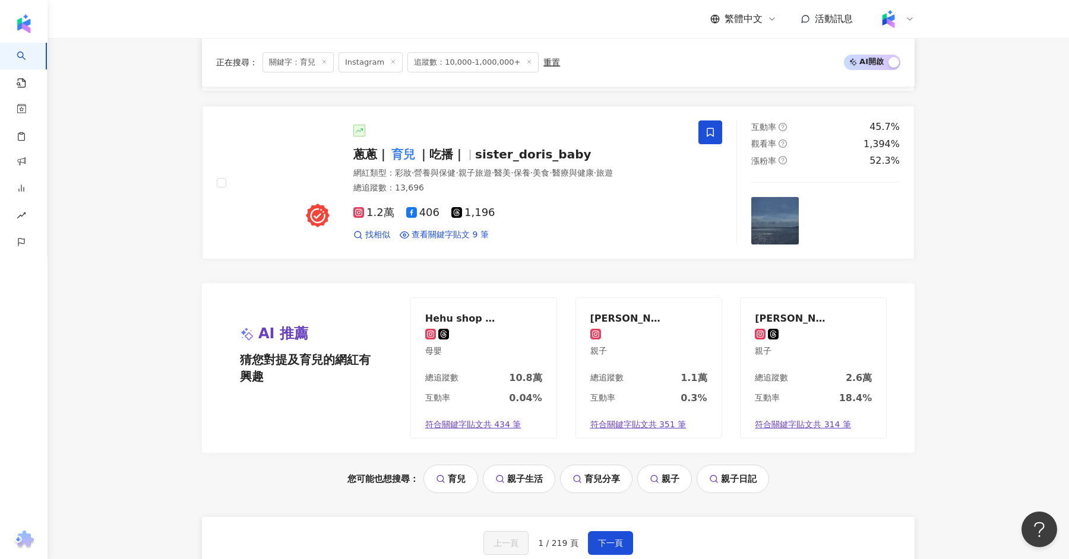
scroll to position [2239, 0]
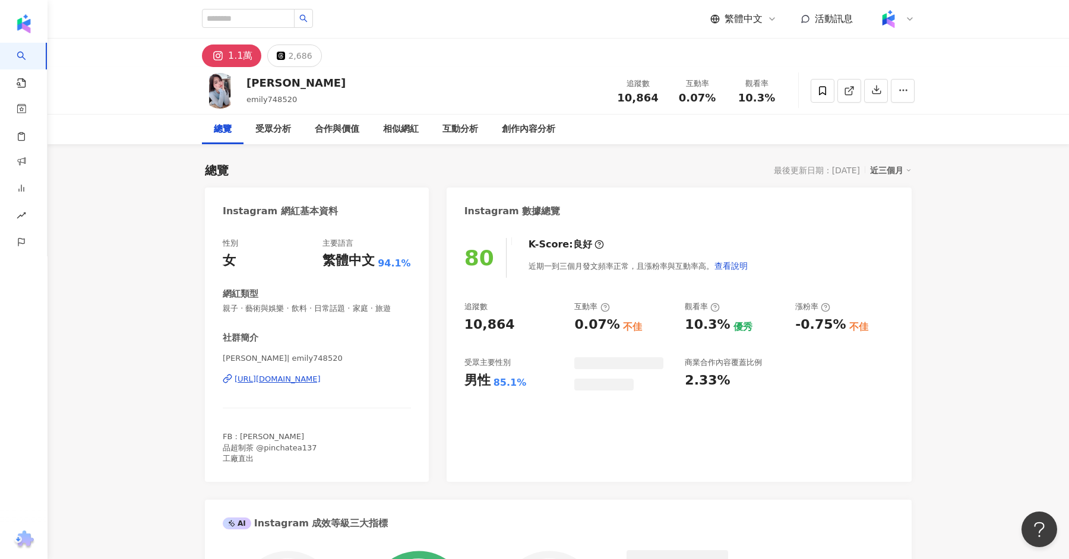
click at [321, 379] on div "[URL][DOMAIN_NAME]" at bounding box center [278, 379] width 86 height 11
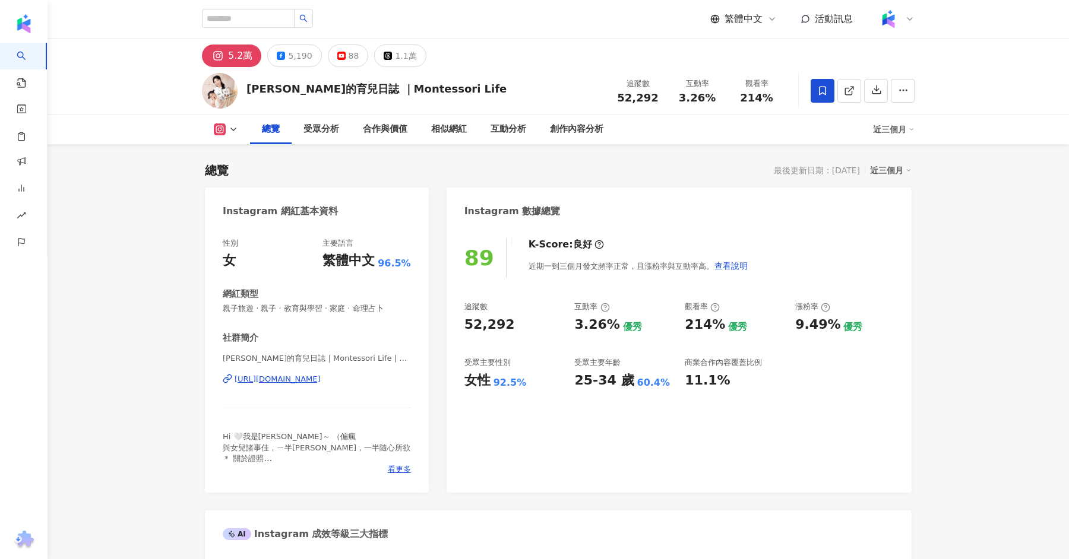
click at [321, 377] on div "[URL][DOMAIN_NAME]" at bounding box center [278, 379] width 86 height 11
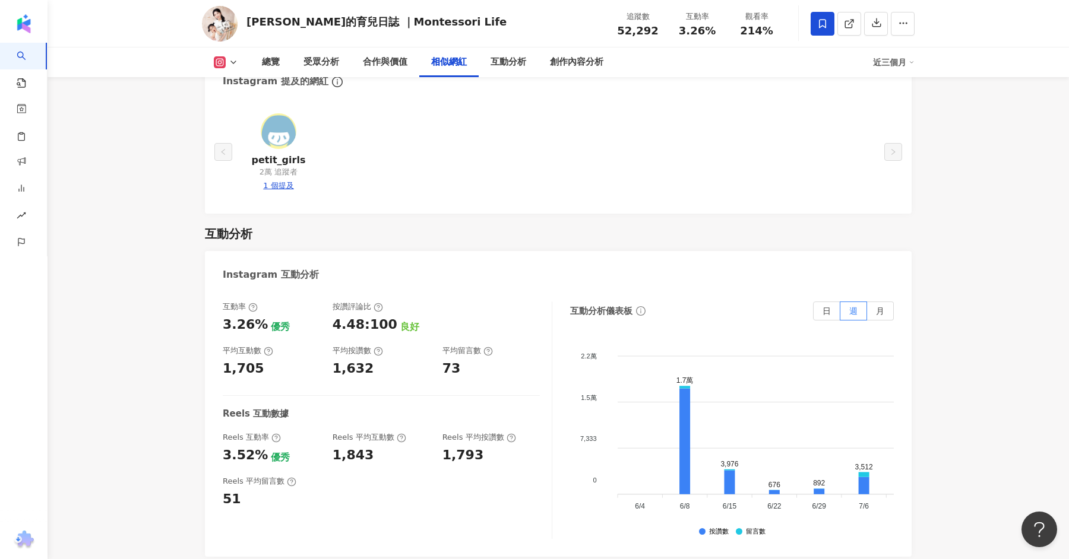
scroll to position [2251, 0]
